Goal: Book appointment/travel/reservation

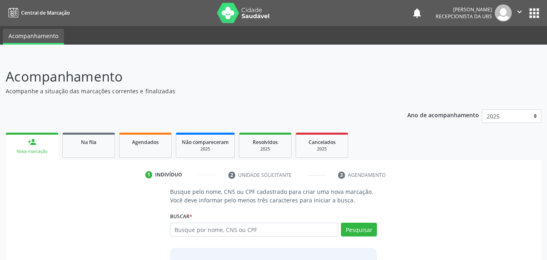
scroll to position [26, 0]
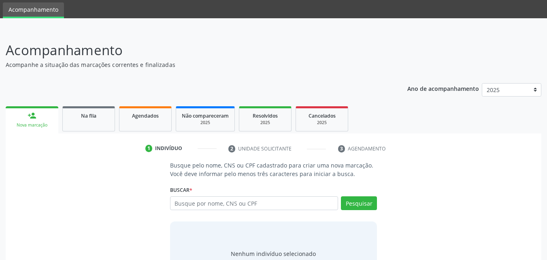
click at [252, 209] on input "text" at bounding box center [254, 203] width 169 height 14
type input "10583187480"
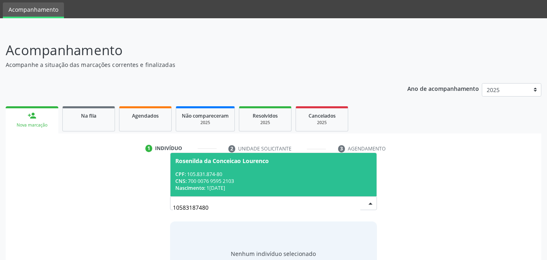
click at [246, 186] on div "Nascimento: [DATE]" at bounding box center [273, 187] width 197 height 7
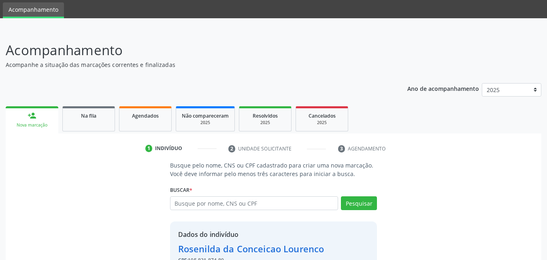
scroll to position [77, 0]
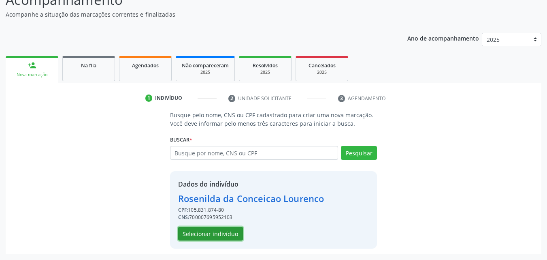
click at [229, 233] on button "Selecionar indivíduo" at bounding box center [210, 234] width 65 height 14
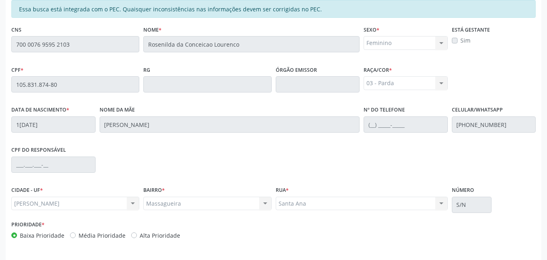
scroll to position [214, 0]
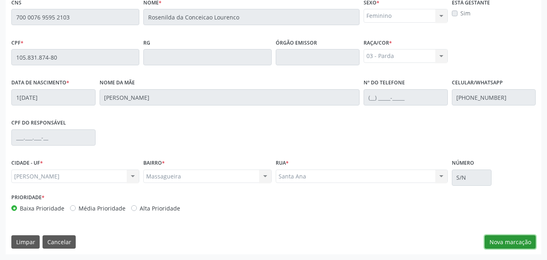
click at [502, 235] on button "Nova marcação" at bounding box center [510, 242] width 51 height 14
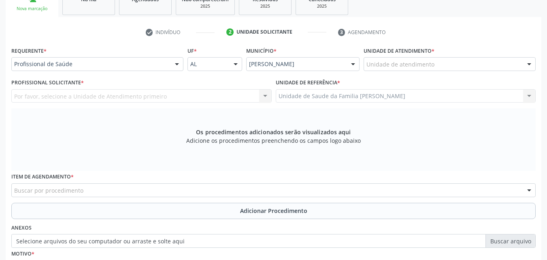
scroll to position [142, 0]
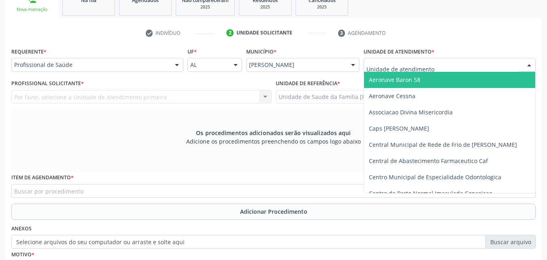
click at [394, 70] on div at bounding box center [450, 65] width 172 height 14
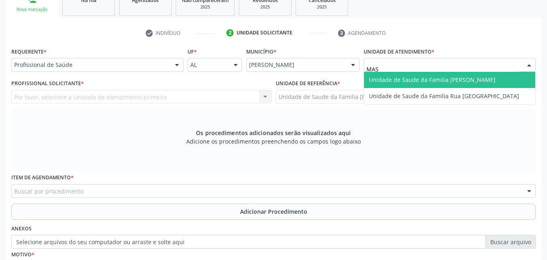
type input "MASS"
click at [401, 81] on span "Unidade de Saude da Familia [PERSON_NAME]" at bounding box center [432, 80] width 127 height 8
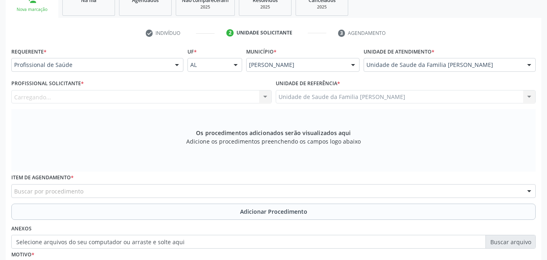
click at [236, 96] on div "Carregando... Nenhum resultado encontrado para: " " Não há nenhuma opção para s…" at bounding box center [141, 97] width 261 height 14
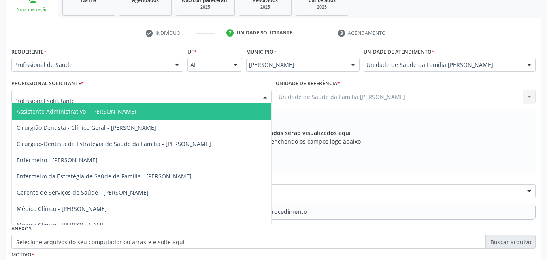
click at [236, 96] on div at bounding box center [141, 97] width 261 height 14
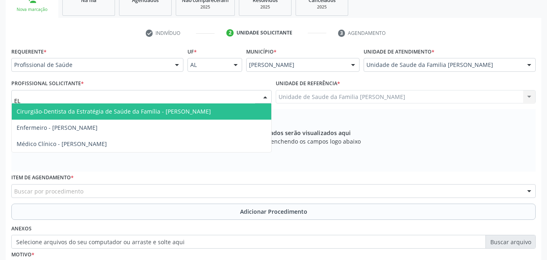
type input "ELI"
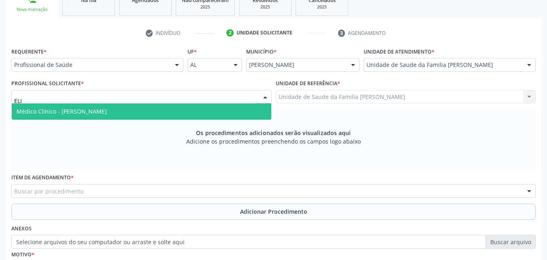
click at [189, 113] on span "Médico Clínico - [PERSON_NAME]" at bounding box center [142, 111] width 260 height 16
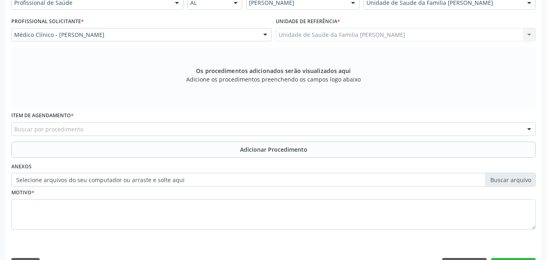
scroll to position [204, 0]
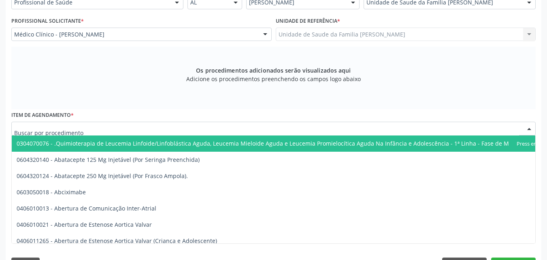
click at [148, 133] on div at bounding box center [273, 129] width 525 height 14
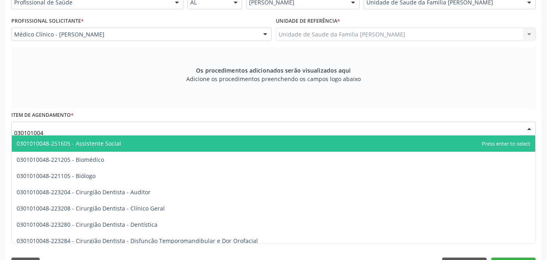
type input "0301010048"
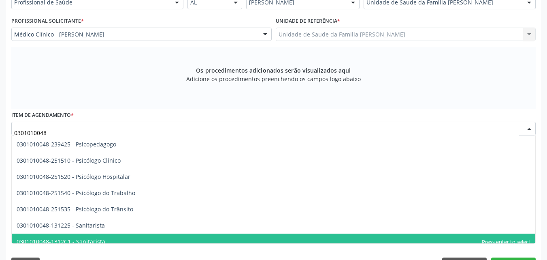
scroll to position [1304, 0]
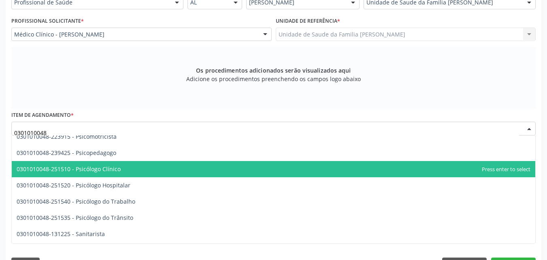
click at [123, 170] on span "0301010048-251510 - Psicólogo Clínico" at bounding box center [274, 169] width 524 height 16
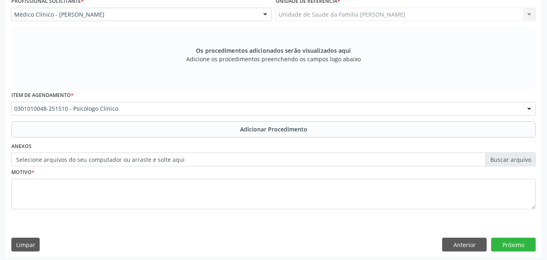
scroll to position [227, 0]
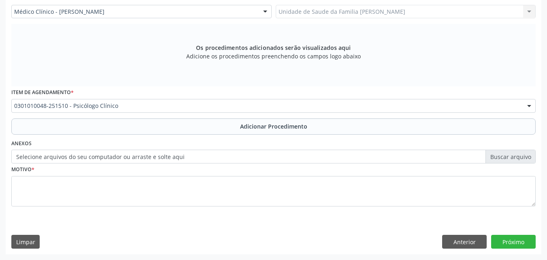
click at [118, 161] on label "Selecione arquivos do seu computador ou arraste e solte aqui" at bounding box center [273, 157] width 525 height 14
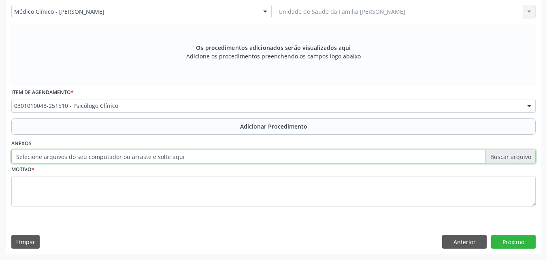
click at [118, 161] on input "Selecione arquivos do seu computador ou arraste e solte aqui" at bounding box center [273, 157] width 525 height 14
type input "C:\fakepath\WhatsApp Image [DATE] 15.11.30.jpeg"
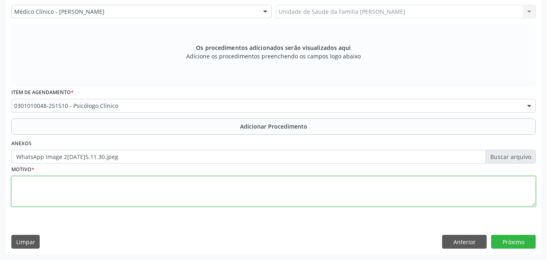
click at [351, 196] on textarea at bounding box center [273, 191] width 525 height 31
type textarea "1"
type textarea "Paciente relata estado de humor deprimido."
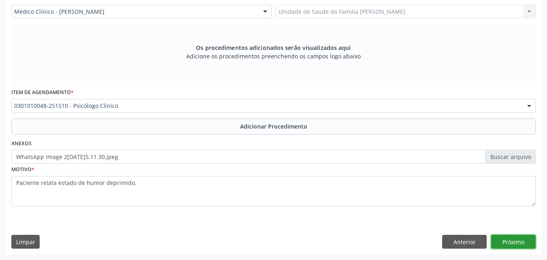
click at [511, 238] on button "Próximo" at bounding box center [514, 242] width 45 height 14
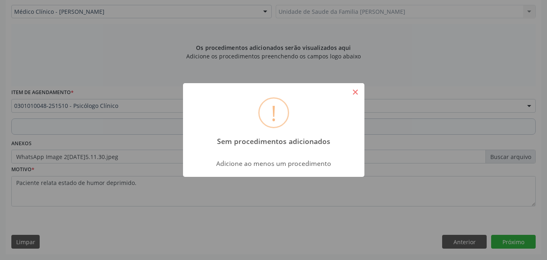
click at [355, 94] on button "×" at bounding box center [356, 92] width 14 height 14
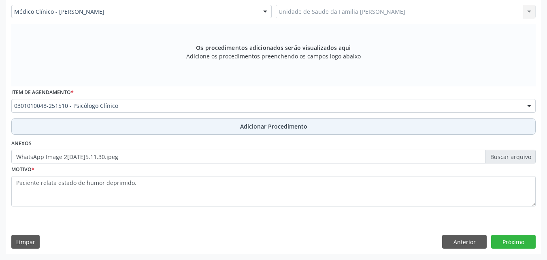
click at [189, 125] on button "Adicionar Procedimento" at bounding box center [273, 126] width 525 height 16
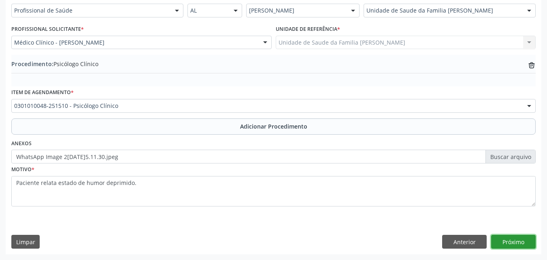
click at [502, 240] on button "Próximo" at bounding box center [514, 242] width 45 height 14
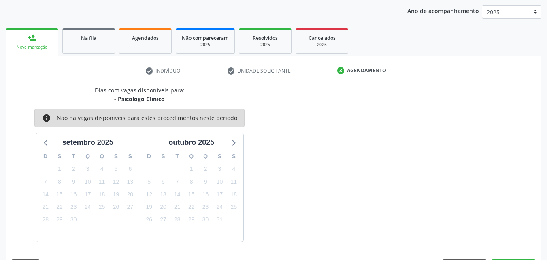
scroll to position [128, 0]
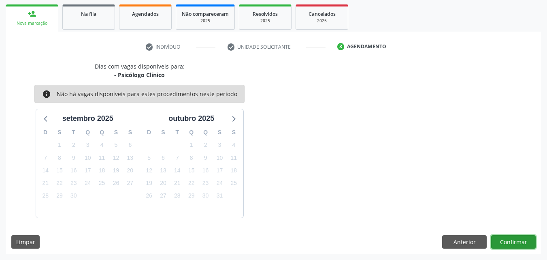
click at [512, 238] on button "Confirmar" at bounding box center [514, 242] width 45 height 14
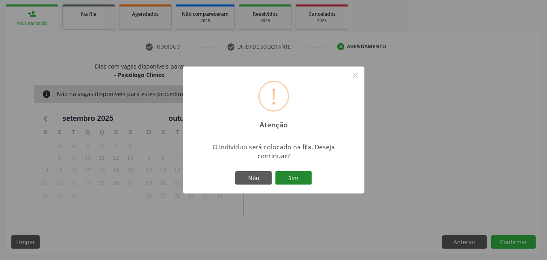
click at [282, 182] on button "Sim" at bounding box center [294, 178] width 36 height 14
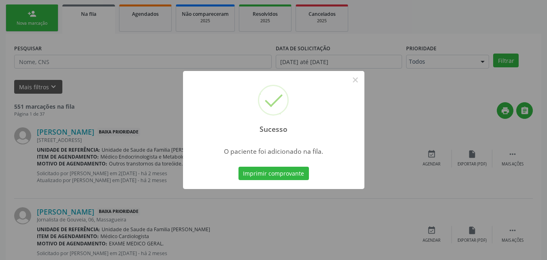
scroll to position [19, 0]
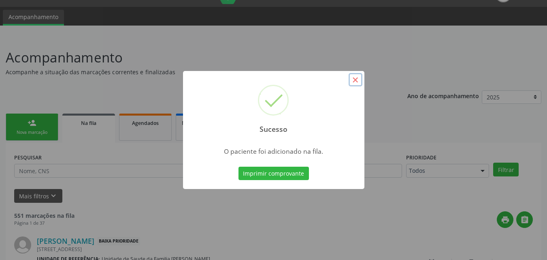
click at [355, 79] on button "×" at bounding box center [356, 80] width 14 height 14
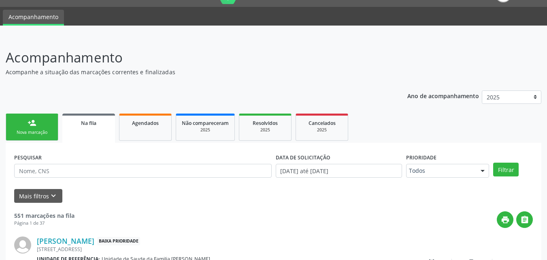
click at [45, 115] on link "person_add Nova marcação" at bounding box center [32, 126] width 53 height 27
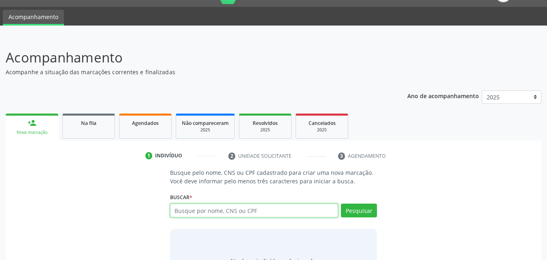
click at [203, 212] on input "text" at bounding box center [254, 210] width 169 height 14
type input "53070496415"
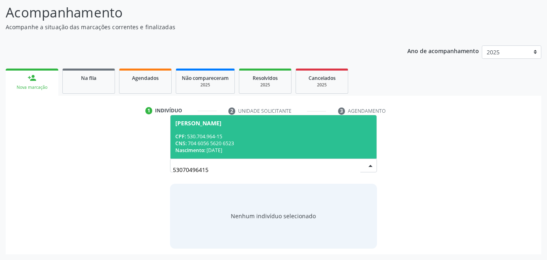
click at [227, 143] on div "CNS: 704 6056 5620 6523" at bounding box center [273, 143] width 197 height 7
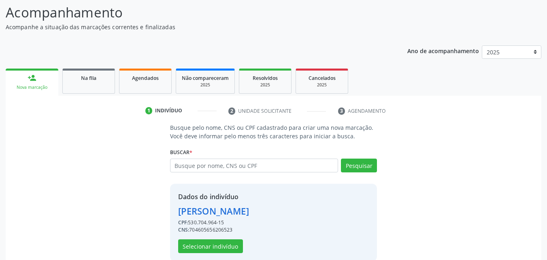
scroll to position [77, 0]
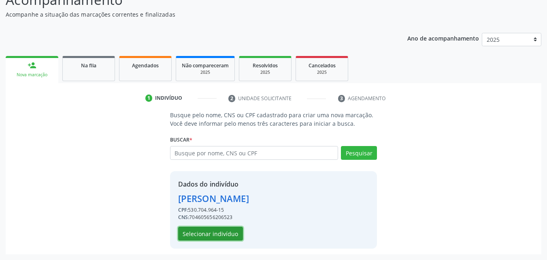
click at [199, 235] on button "Selecionar indivíduo" at bounding box center [210, 234] width 65 height 14
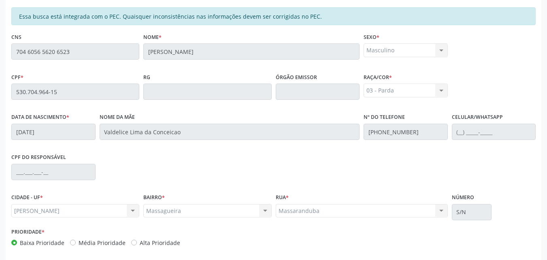
scroll to position [214, 0]
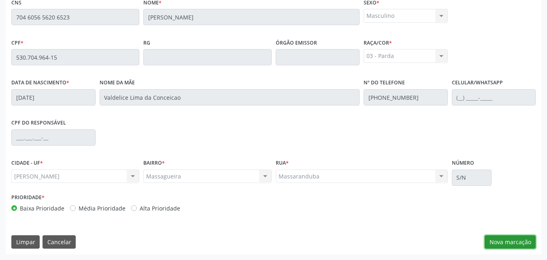
click at [509, 238] on button "Nova marcação" at bounding box center [510, 242] width 51 height 14
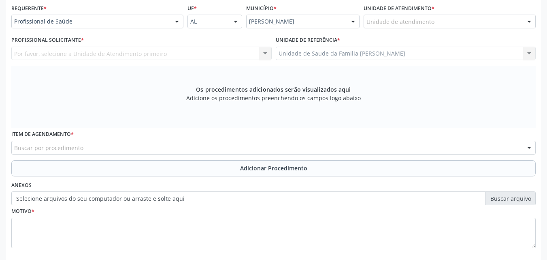
scroll to position [184, 0]
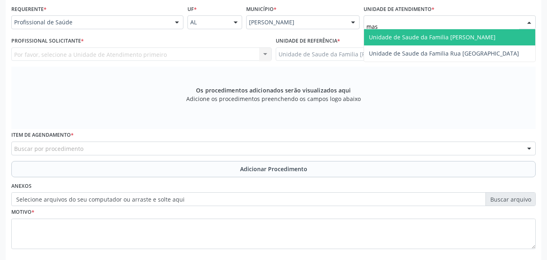
type input "mass"
click at [421, 38] on span "Unidade de Saude da Familia [PERSON_NAME]" at bounding box center [432, 37] width 127 height 8
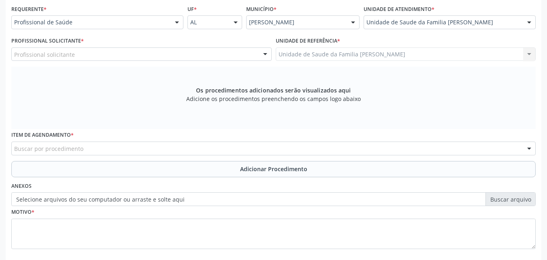
click at [162, 59] on div "Profissional solicitante" at bounding box center [141, 54] width 261 height 14
type input "u"
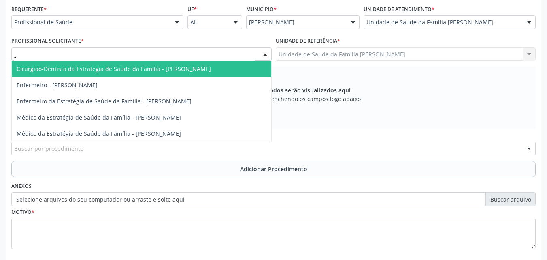
type input "fa"
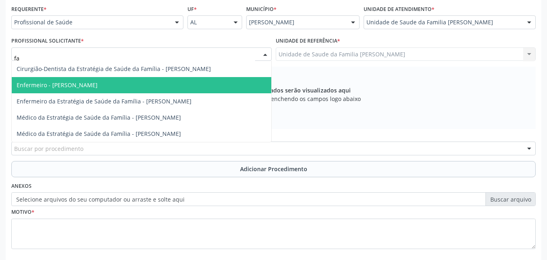
click at [98, 82] on span "Enfermeiro - [PERSON_NAME]" at bounding box center [57, 85] width 81 height 8
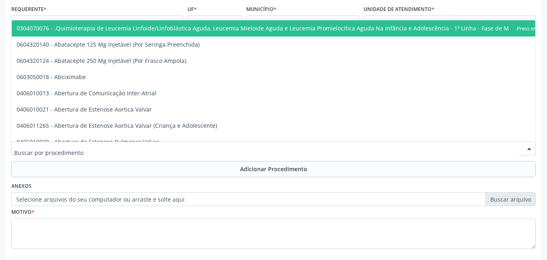
click at [120, 149] on div at bounding box center [273, 148] width 525 height 14
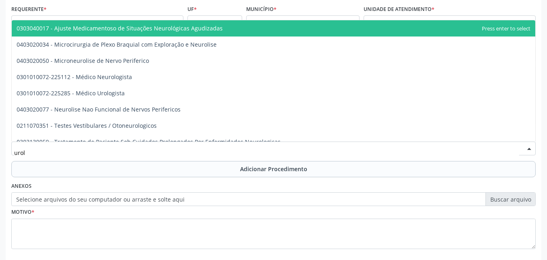
type input "urolo"
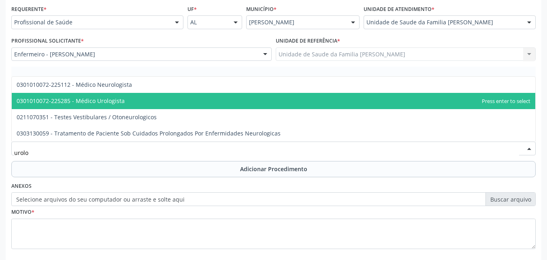
click at [113, 104] on span "0301010072-225285 - Médico Urologista" at bounding box center [71, 101] width 108 height 8
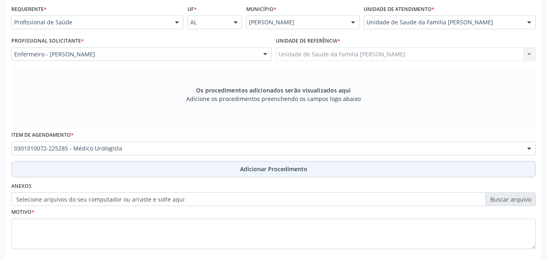
click at [112, 170] on button "Adicionar Procedimento" at bounding box center [273, 169] width 525 height 16
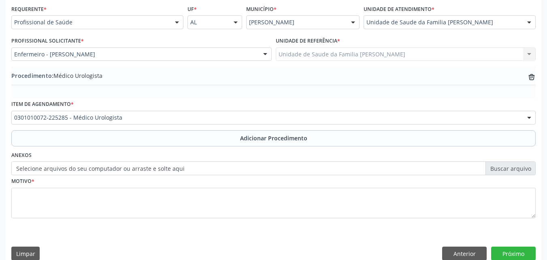
click at [33, 171] on label "Selecione arquivos do seu computador ou arraste e solte aqui" at bounding box center [273, 168] width 525 height 14
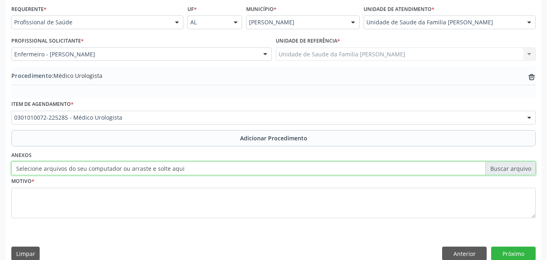
click at [33, 171] on input "Selecione arquivos do seu computador ou arraste e solte aqui" at bounding box center [273, 168] width 525 height 14
type input "C:\fakepath\WhatsApp Image 2[DATE]5.14.24.jpeg"
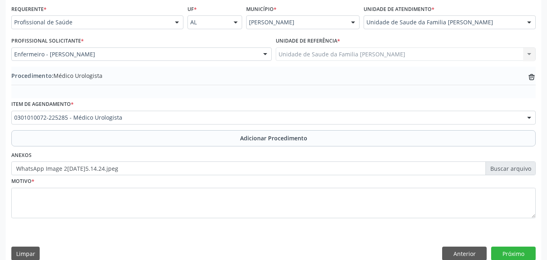
click at [182, 167] on label "WhatsApp Image 2[DATE]5.14.24.jpeg" at bounding box center [273, 168] width 525 height 14
click at [182, 167] on input "WhatsApp Image 2[DATE]5.14.24.jpeg" at bounding box center [273, 168] width 525 height 14
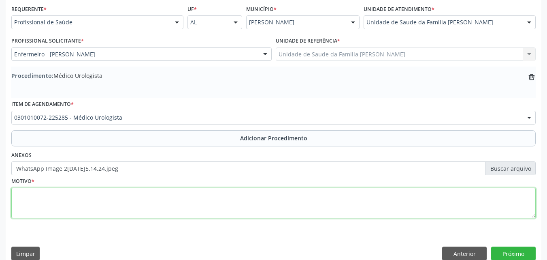
click at [102, 206] on textarea at bounding box center [273, 203] width 525 height 31
type textarea "Avaliação."
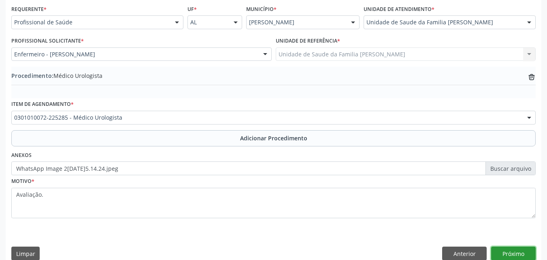
click at [515, 256] on button "Próximo" at bounding box center [514, 253] width 45 height 14
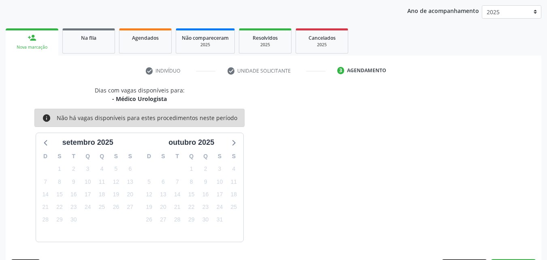
scroll to position [128, 0]
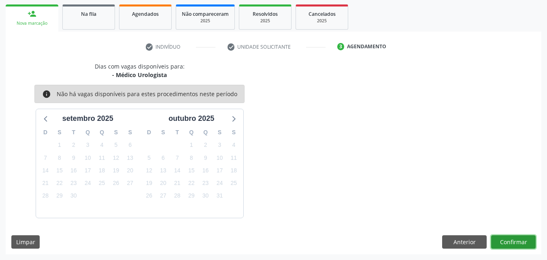
click at [518, 246] on button "Confirmar" at bounding box center [514, 242] width 45 height 14
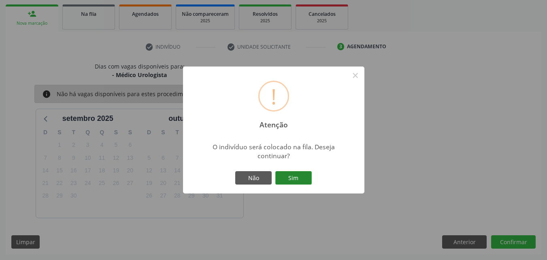
click at [300, 176] on button "Sim" at bounding box center [294, 178] width 36 height 14
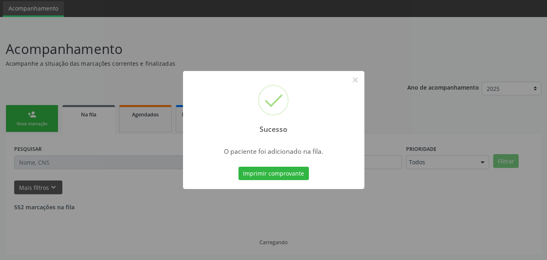
scroll to position [19, 0]
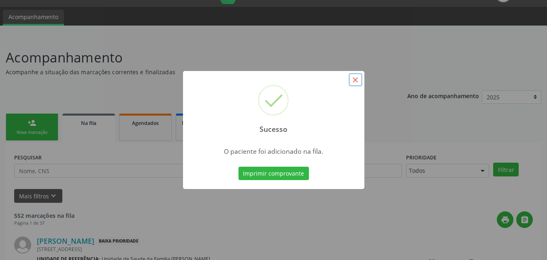
click at [353, 81] on button "×" at bounding box center [356, 80] width 14 height 14
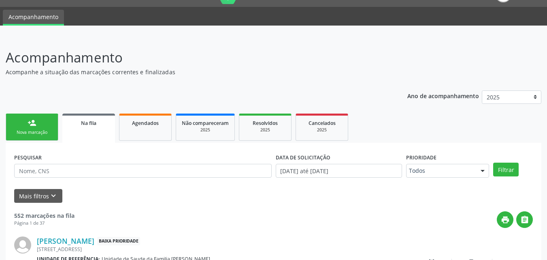
click at [47, 133] on div "Nova marcação" at bounding box center [32, 132] width 41 height 6
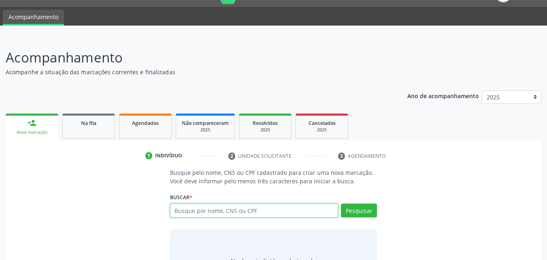
click at [229, 210] on input "text" at bounding box center [254, 210] width 169 height 14
paste input "700205429989226"
type input "700205429989226"
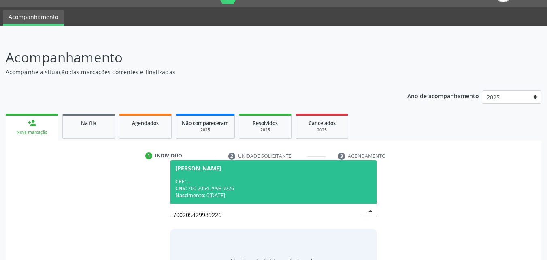
click at [222, 169] on div "[PERSON_NAME]" at bounding box center [198, 168] width 46 height 6
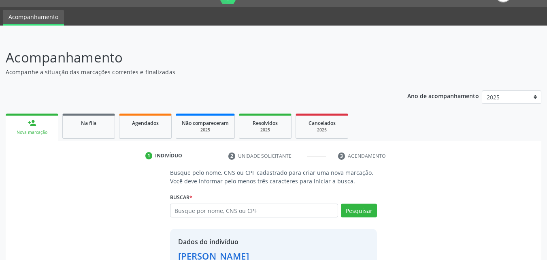
scroll to position [77, 0]
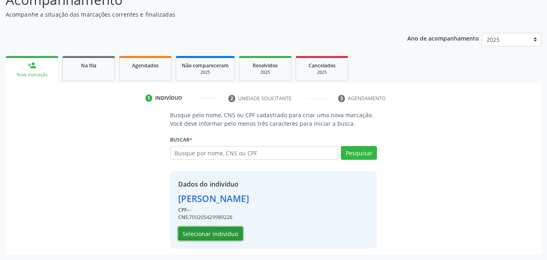
click at [220, 231] on button "Selecionar indivíduo" at bounding box center [210, 234] width 65 height 14
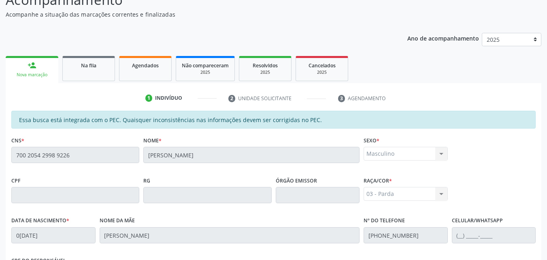
scroll to position [214, 0]
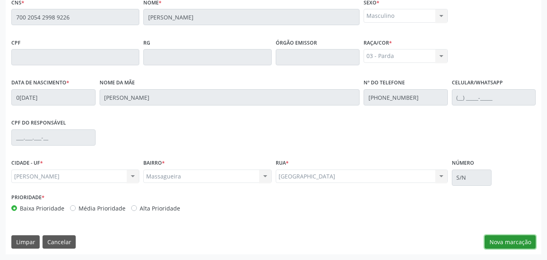
click at [523, 244] on button "Nova marcação" at bounding box center [510, 242] width 51 height 14
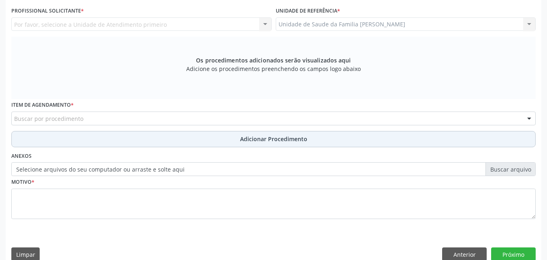
scroll to position [170, 0]
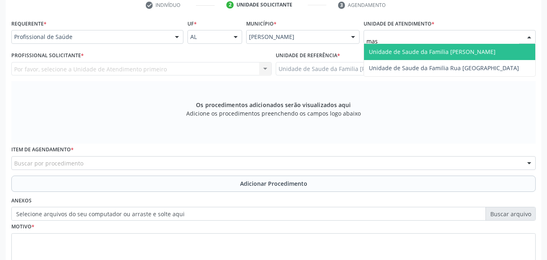
type input "mass"
click at [397, 54] on span "Unidade de Saude da Familia [PERSON_NAME]" at bounding box center [432, 52] width 127 height 8
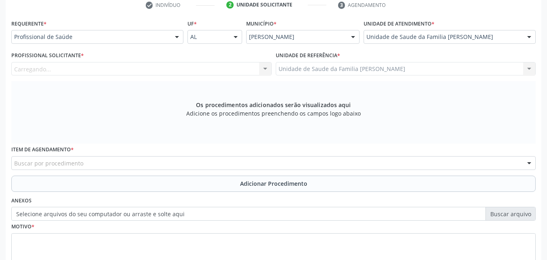
click at [209, 68] on div "Carregando... Nenhum resultado encontrado para: " " Não há nenhuma opção para s…" at bounding box center [141, 69] width 261 height 14
click at [209, 68] on div at bounding box center [141, 69] width 261 height 14
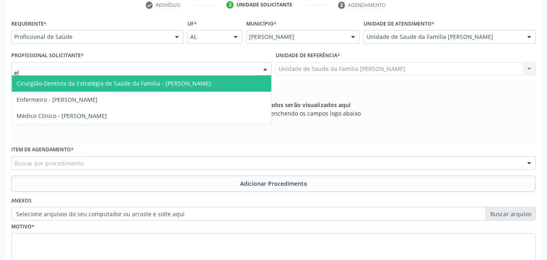
type input "eli"
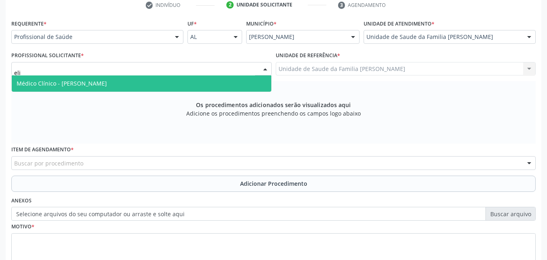
click at [199, 81] on span "Médico Clínico - [PERSON_NAME]" at bounding box center [142, 83] width 260 height 16
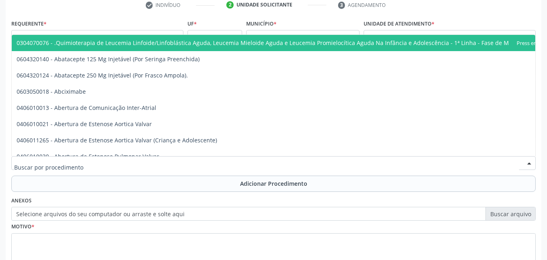
click at [165, 165] on div at bounding box center [273, 163] width 525 height 14
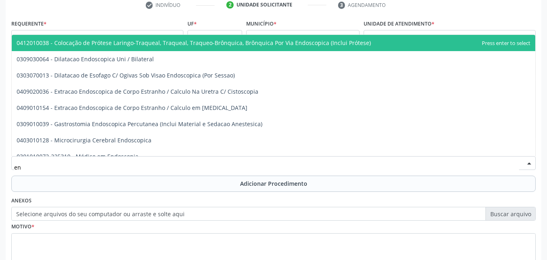
type input "e"
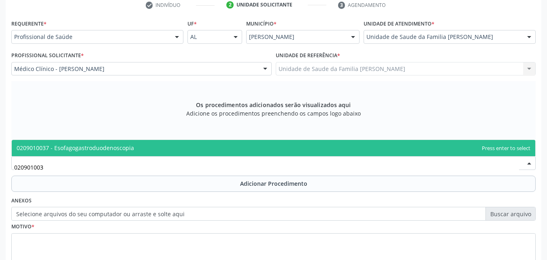
type input "0209010037"
click at [155, 152] on span "0209010037 - Esofagogastroduodenoscopia" at bounding box center [274, 148] width 524 height 16
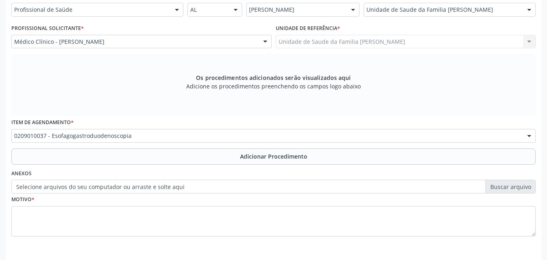
click at [155, 152] on button "Adicionar Procedimento" at bounding box center [273, 156] width 525 height 16
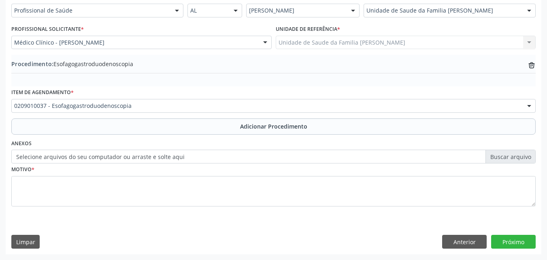
scroll to position [196, 0]
click at [134, 159] on label "Selecione arquivos do seu computador ou arraste e solte aqui" at bounding box center [273, 157] width 525 height 14
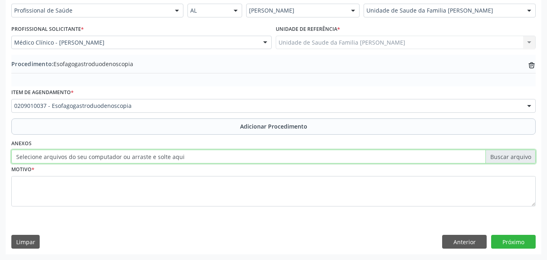
click at [134, 159] on input "Selecione arquivos do seu computador ou arraste e solte aqui" at bounding box center [273, 157] width 525 height 14
type input "C:\fakepath\WhatsApp Image [DATE] 15.17.02.jpeg"
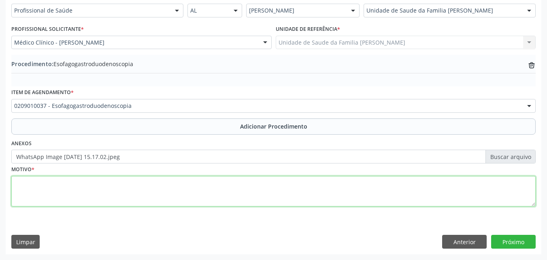
click at [179, 199] on textarea at bounding box center [273, 191] width 525 height 31
type textarea "N"
type textarea "[MEDICAL_DATA], perda de peso..."
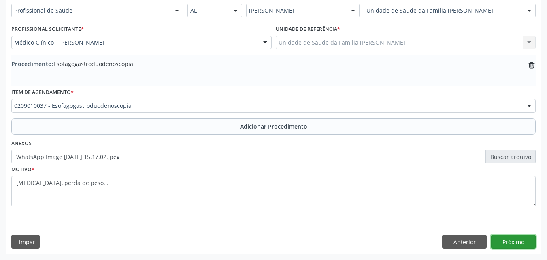
click at [502, 242] on button "Próximo" at bounding box center [514, 242] width 45 height 14
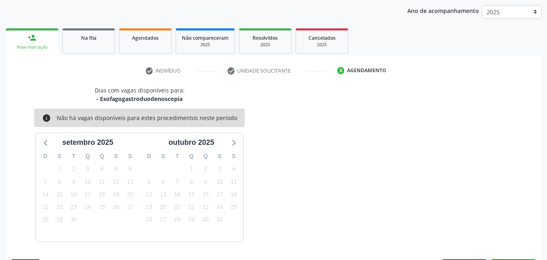
scroll to position [128, 0]
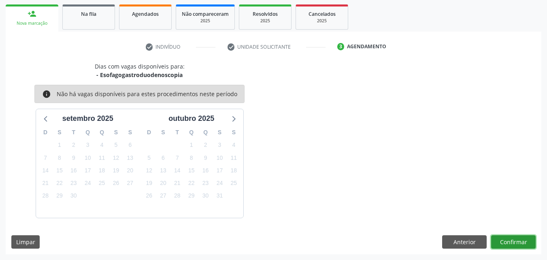
click at [516, 236] on button "Confirmar" at bounding box center [514, 242] width 45 height 14
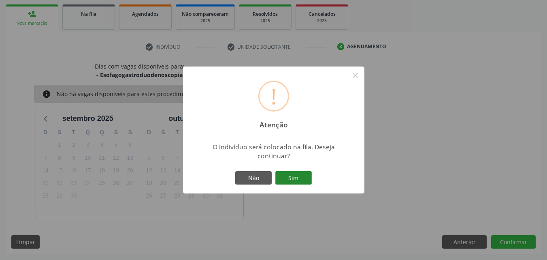
click at [290, 176] on button "Sim" at bounding box center [294, 178] width 36 height 14
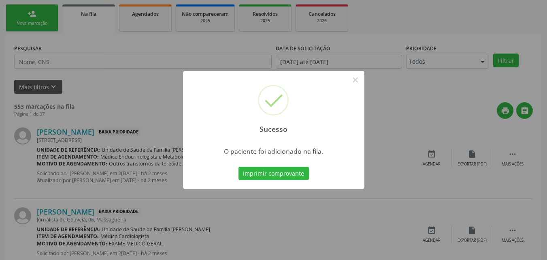
scroll to position [19, 0]
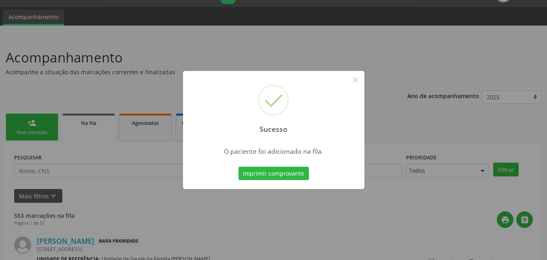
click at [424, 129] on div "Sucesso × O paciente foi adicionado na fila. Imprimir comprovante Cancel" at bounding box center [273, 130] width 547 height 260
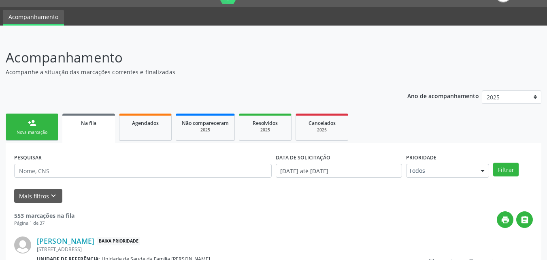
click at [47, 122] on link "person_add Nova marcação" at bounding box center [32, 126] width 53 height 27
